Goal: Task Accomplishment & Management: Manage account settings

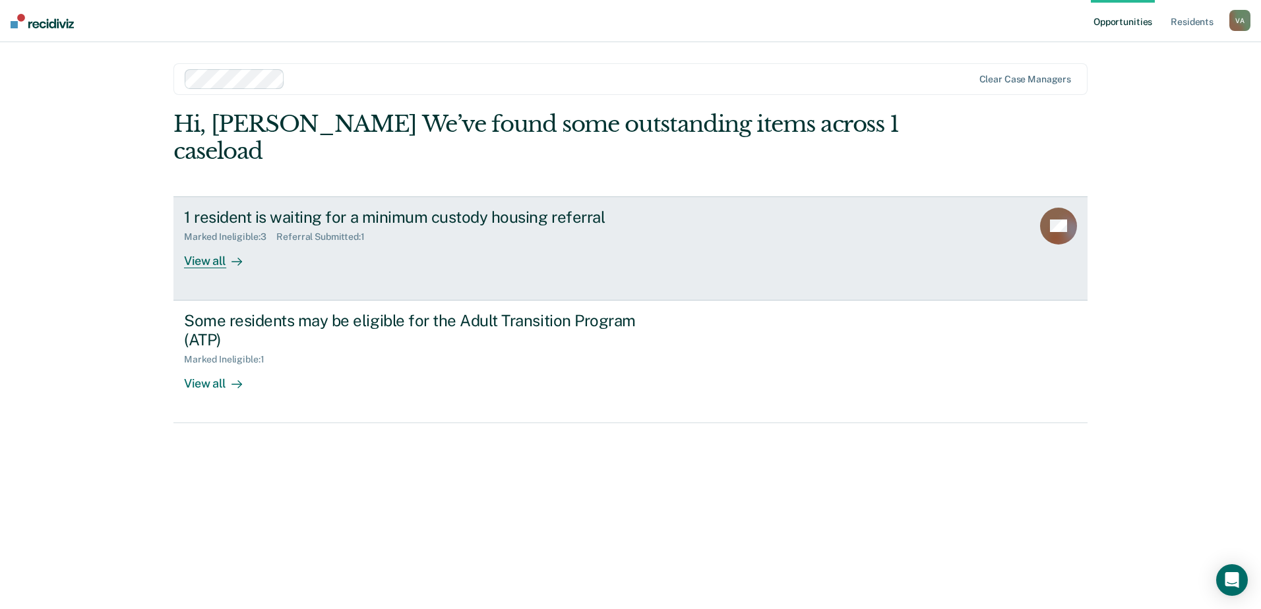
click at [214, 243] on div "View all" at bounding box center [221, 256] width 74 height 26
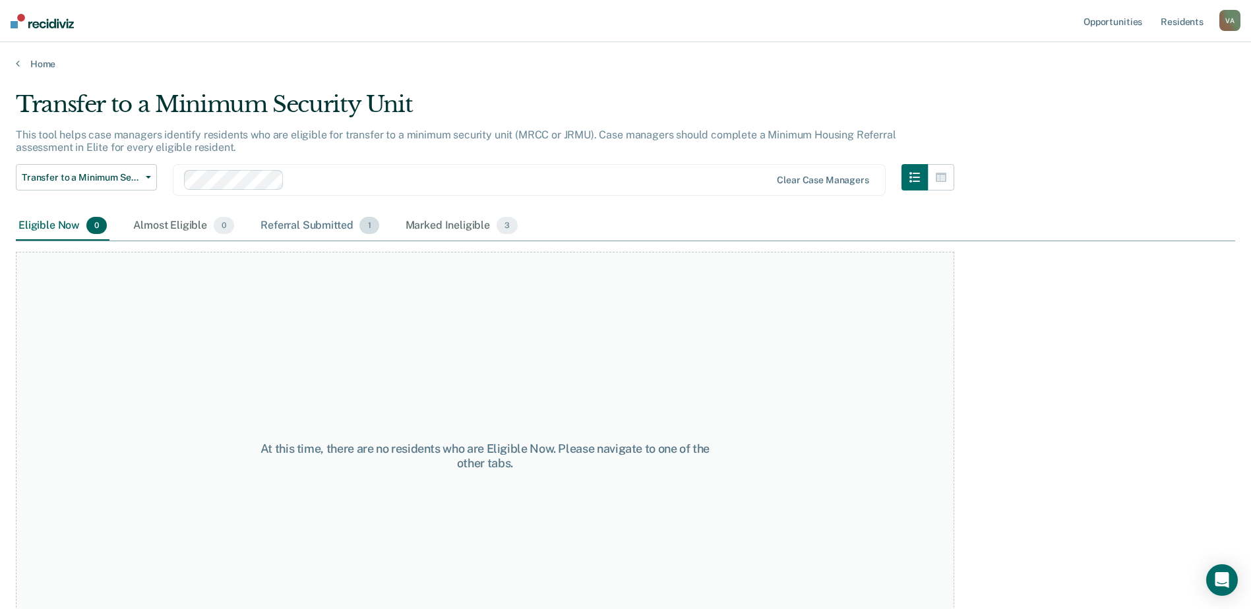
click at [298, 228] on div "Referral Submitted 1" at bounding box center [319, 226] width 123 height 29
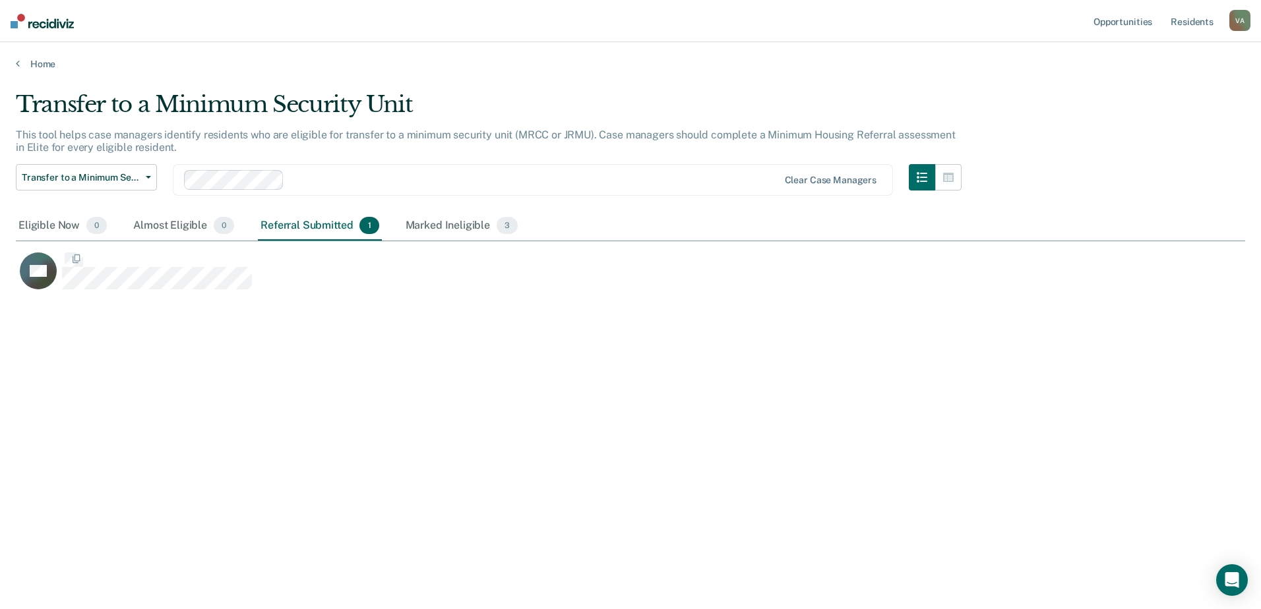
scroll to position [410, 1220]
click at [455, 226] on div "Marked Ineligible 3" at bounding box center [462, 226] width 118 height 29
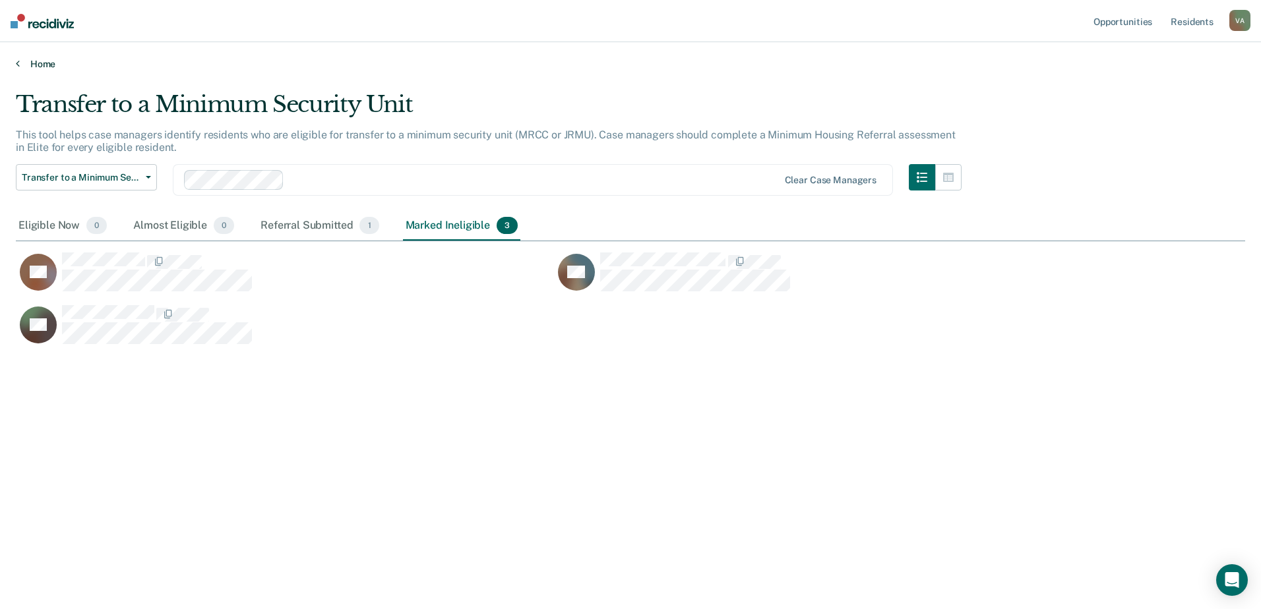
click at [18, 65] on icon at bounding box center [18, 63] width 4 height 11
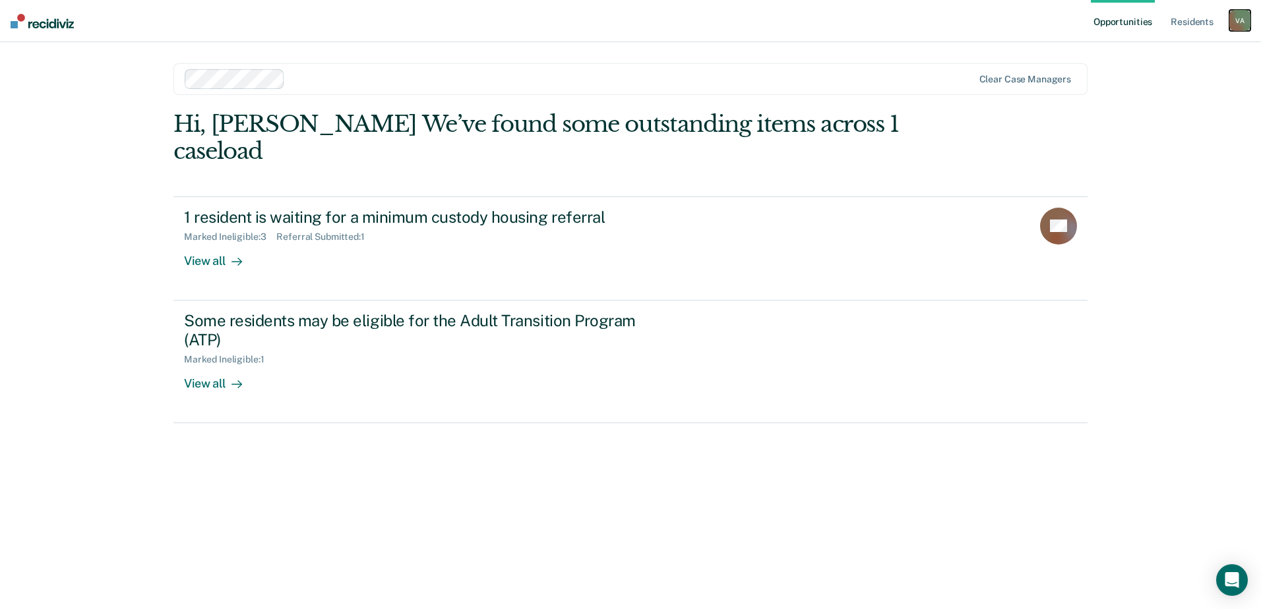
click at [1234, 20] on div "V A" at bounding box center [1240, 20] width 21 height 21
click at [1153, 89] on link "Log Out" at bounding box center [1187, 86] width 106 height 11
